Goal: Entertainment & Leisure: Consume media (video, audio)

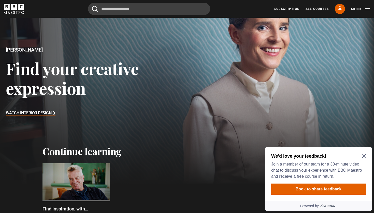
scroll to position [39, 0]
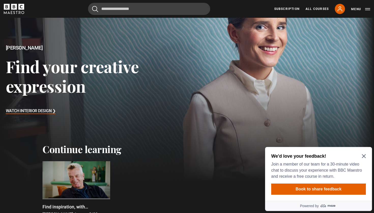
click at [363, 156] on icon "Close Maze Prompt" at bounding box center [364, 157] width 4 height 4
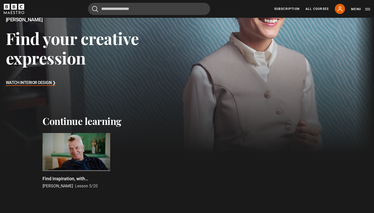
scroll to position [69, 0]
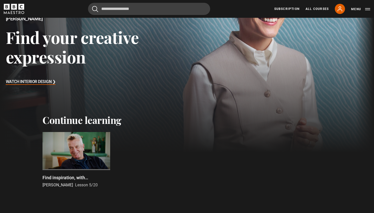
click at [77, 148] on div at bounding box center [76, 151] width 68 height 38
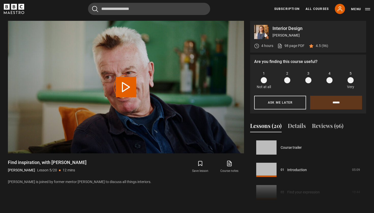
scroll to position [90, 0]
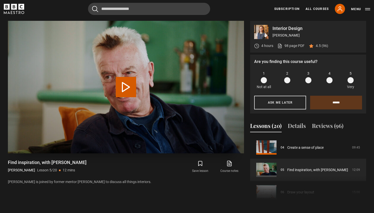
click at [128, 83] on button "Play Lesson Find inspiration, with [PERSON_NAME]" at bounding box center [126, 87] width 20 height 20
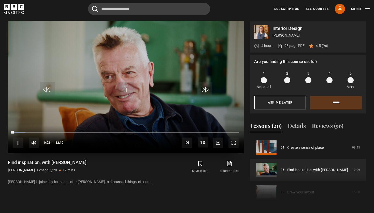
click at [233, 145] on span "Video Player" at bounding box center [233, 143] width 10 height 10
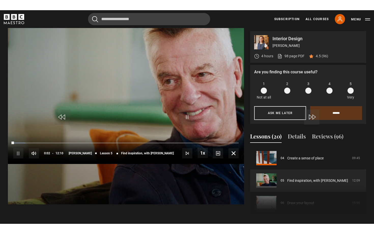
scroll to position [0, 0]
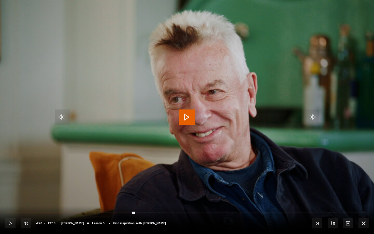
click at [183, 117] on span "Video Player" at bounding box center [186, 116] width 15 height 15
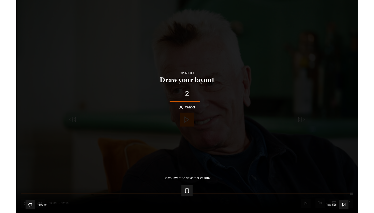
scroll to position [222, 0]
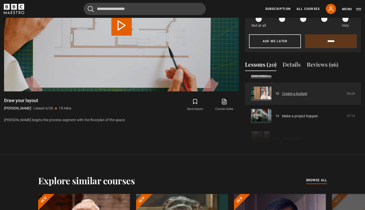
scroll to position [254, 0]
